Goal: Transaction & Acquisition: Purchase product/service

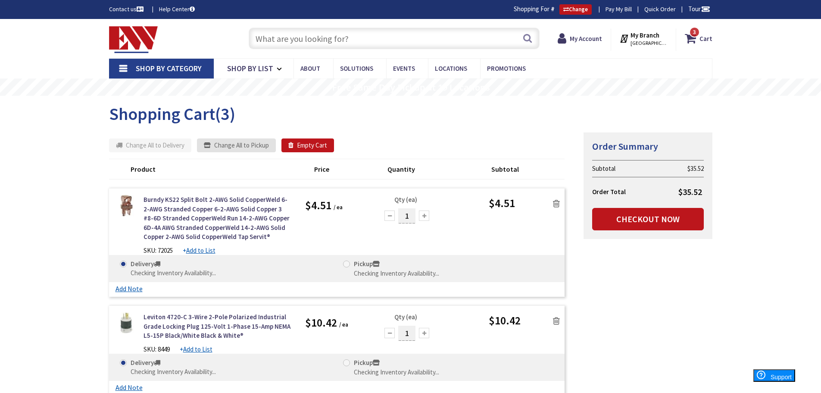
click at [246, 144] on button "Change All to Pickup" at bounding box center [236, 145] width 79 height 14
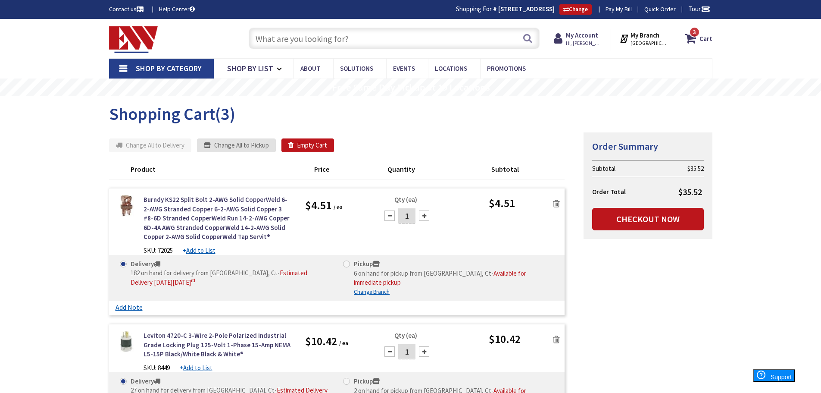
click at [221, 145] on button "Change All to Pickup" at bounding box center [236, 145] width 79 height 14
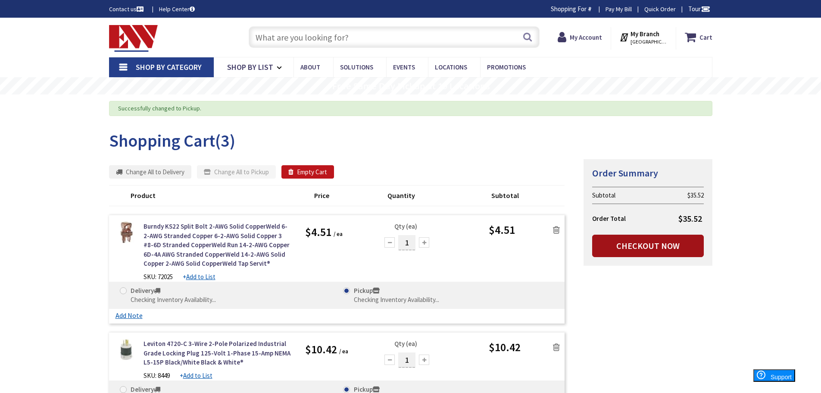
click at [631, 241] on link "Checkout Now" at bounding box center [648, 245] width 112 height 22
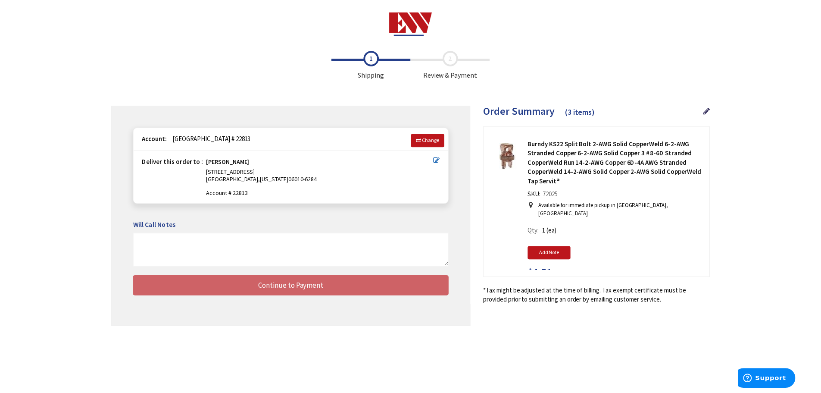
scroll to position [11, 0]
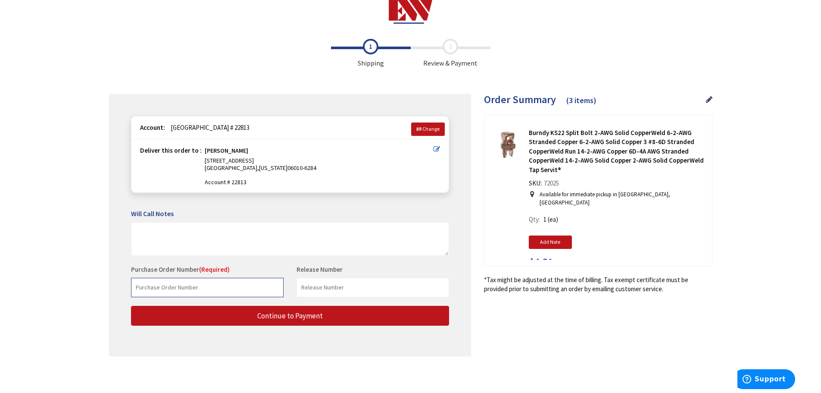
click at [161, 288] on input "text" at bounding box center [207, 287] width 153 height 19
type input "Litchfield Generator"
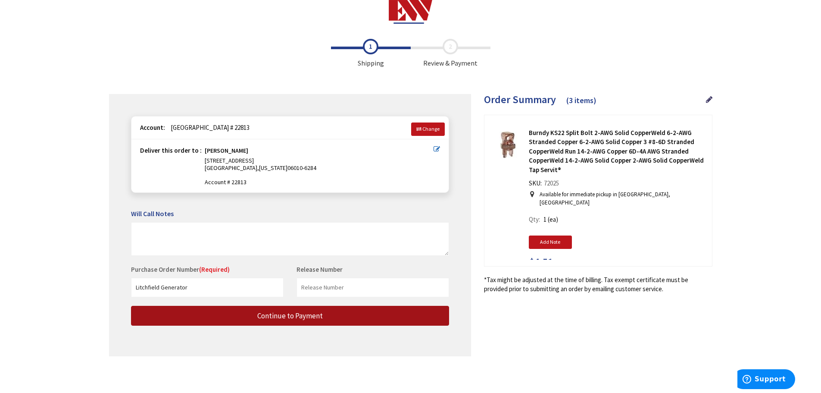
click at [287, 318] on span "Continue to Payment" at bounding box center [290, 315] width 66 height 9
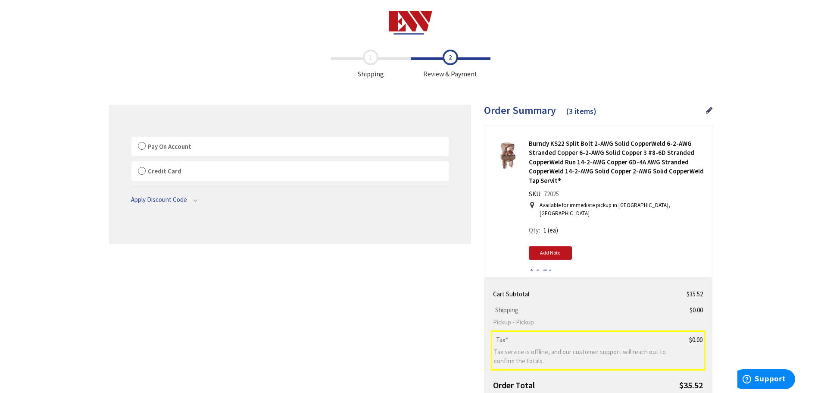
click at [142, 147] on label "Pay On Account" at bounding box center [289, 147] width 317 height 20
click at [131, 138] on input "Pay On Account" at bounding box center [131, 138] width 0 height 0
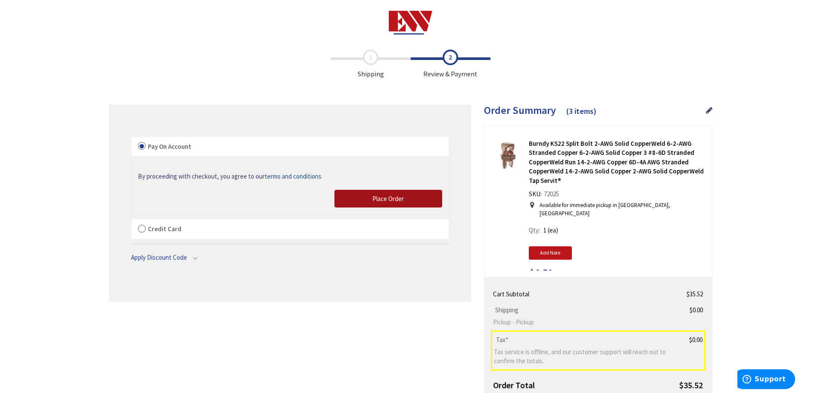
click at [380, 200] on span "Place Order" at bounding box center [387, 198] width 31 height 8
